Goal: Navigation & Orientation: Find specific page/section

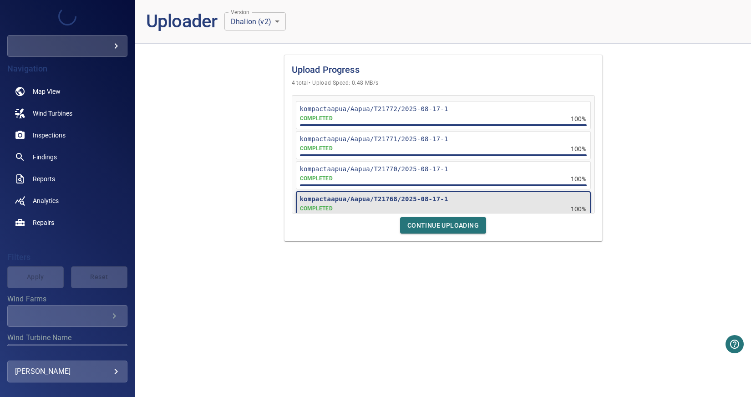
click at [447, 226] on span "Continue Uploading" at bounding box center [442, 225] width 71 height 11
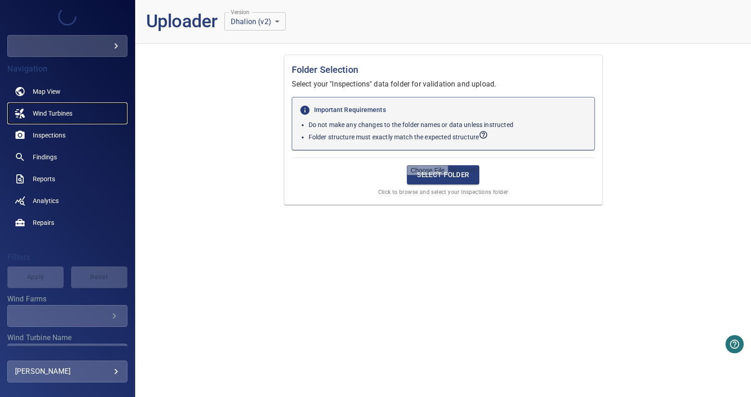
click at [64, 112] on span "Wind Turbines" at bounding box center [53, 113] width 40 height 9
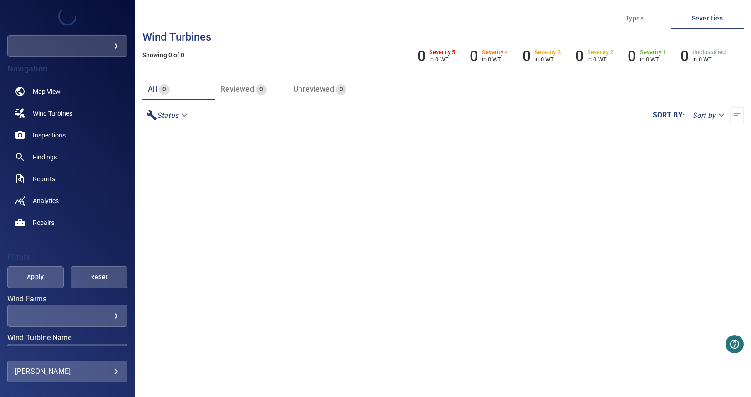
click at [111, 48] on body "**********" at bounding box center [375, 198] width 751 height 397
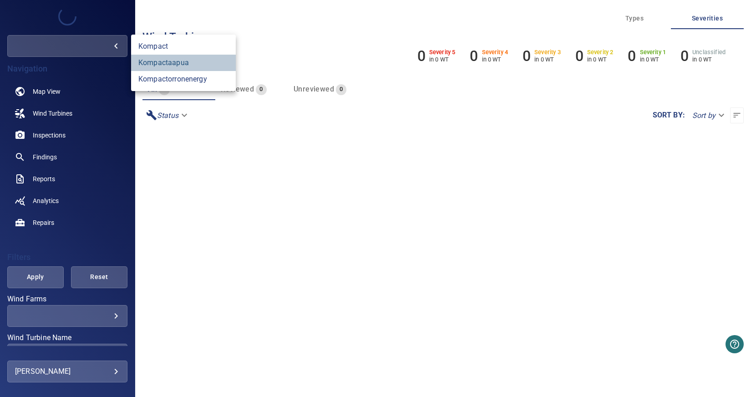
click at [186, 64] on link "kompactaapua" at bounding box center [183, 63] width 105 height 16
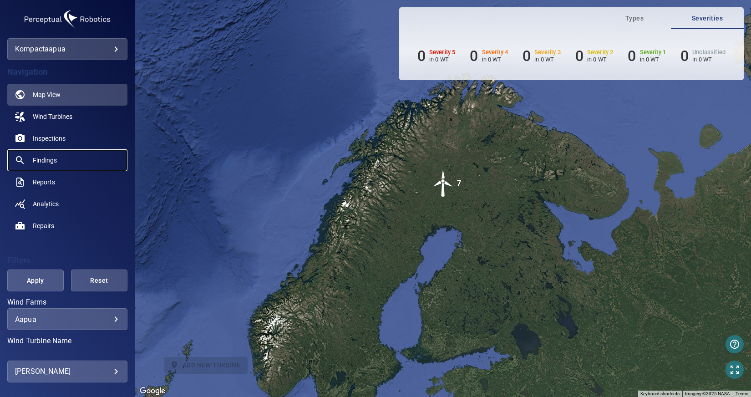
click at [59, 158] on link "Findings" at bounding box center [67, 160] width 120 height 22
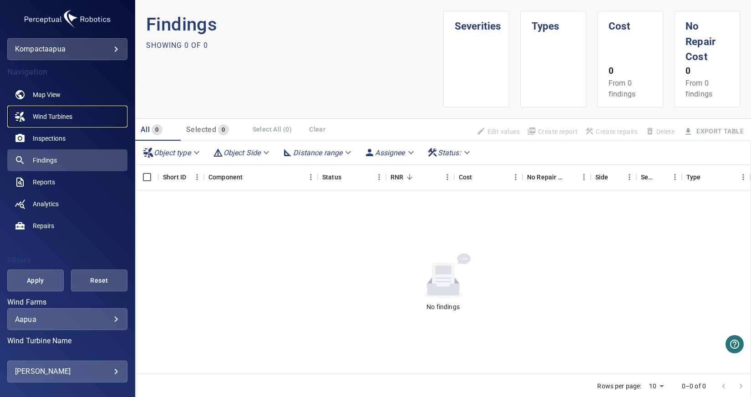
click at [59, 117] on span "Wind Turbines" at bounding box center [53, 116] width 40 height 9
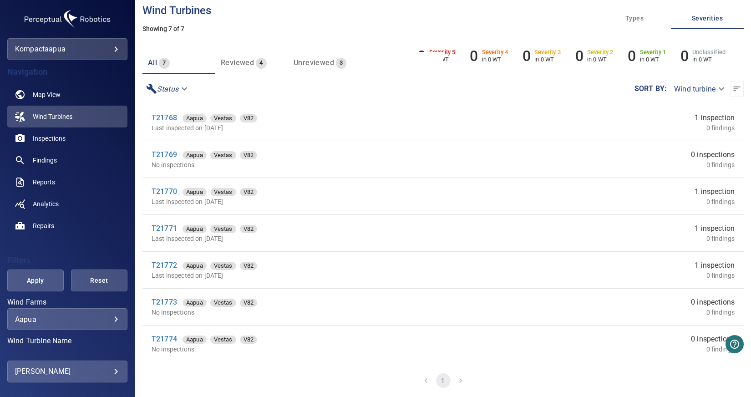
scroll to position [28, 0]
click at [64, 116] on span "Wind Turbines" at bounding box center [53, 116] width 40 height 9
click at [92, 47] on body "**********" at bounding box center [375, 198] width 751 height 397
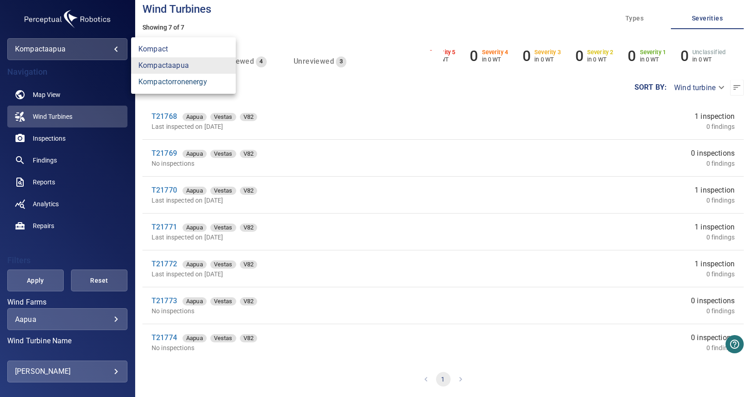
click at [183, 85] on link "kompactorronenergy" at bounding box center [183, 82] width 105 height 16
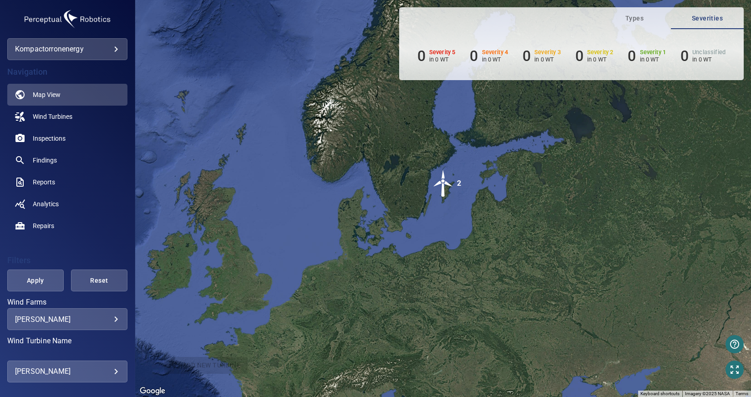
click at [446, 183] on img "2" at bounding box center [443, 183] width 27 height 27
